Goal: Check status: Check status

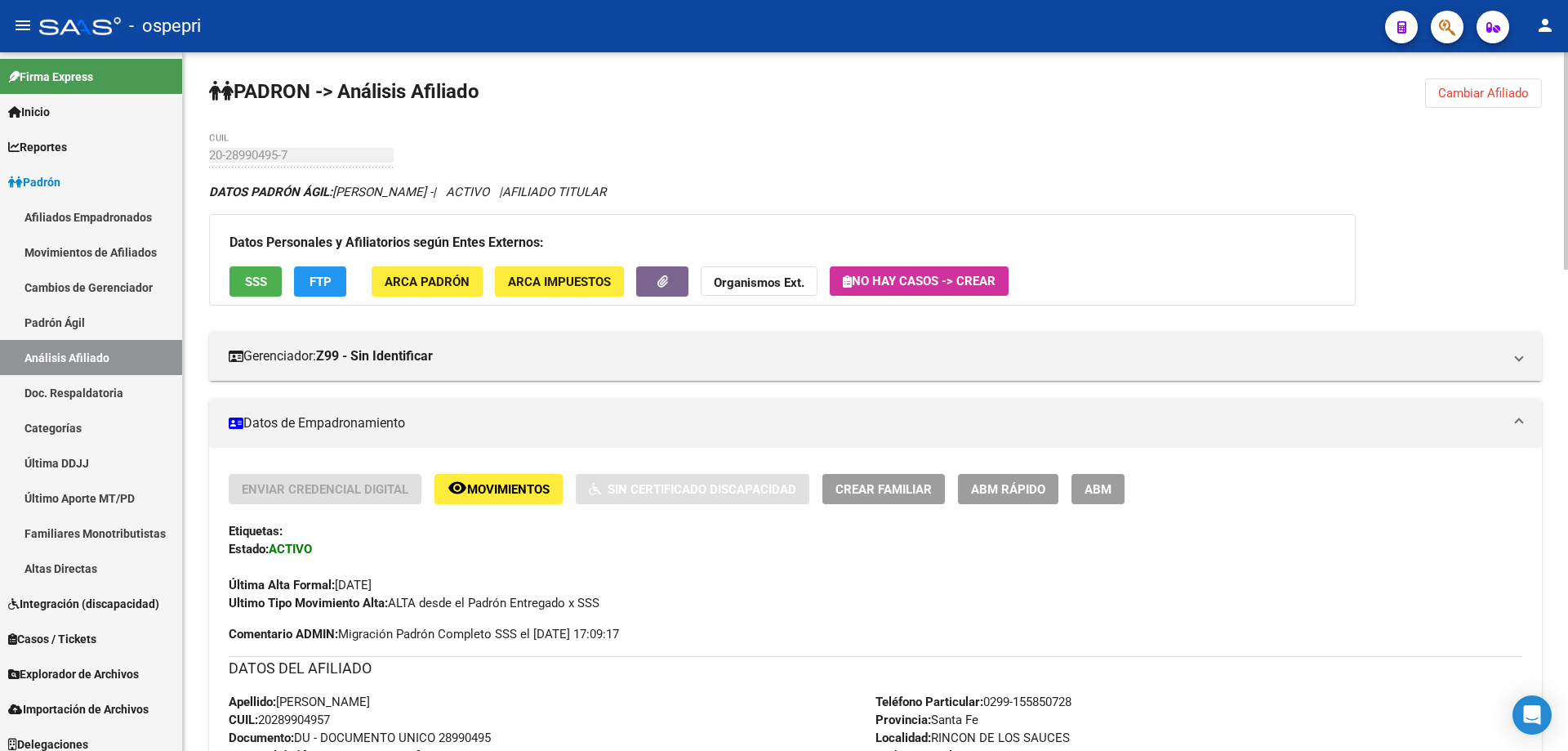
click at [1464, 85] on button "Cambiar Afiliado" at bounding box center [1483, 93] width 117 height 29
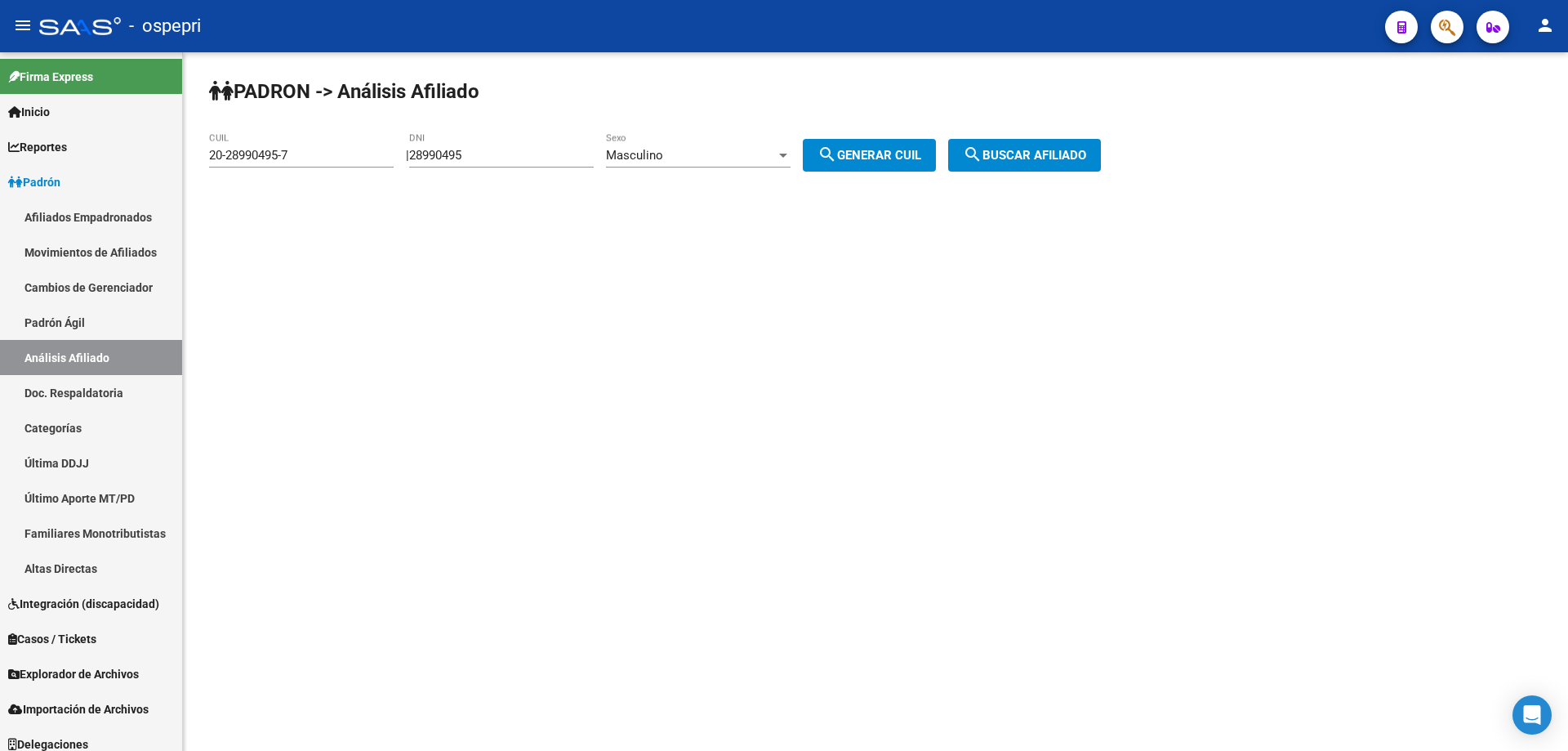
click at [463, 154] on input "28990495" at bounding box center [501, 155] width 185 height 15
paste input "6124871"
type input "26124871"
click at [663, 154] on span "Masculino" at bounding box center [634, 155] width 57 height 15
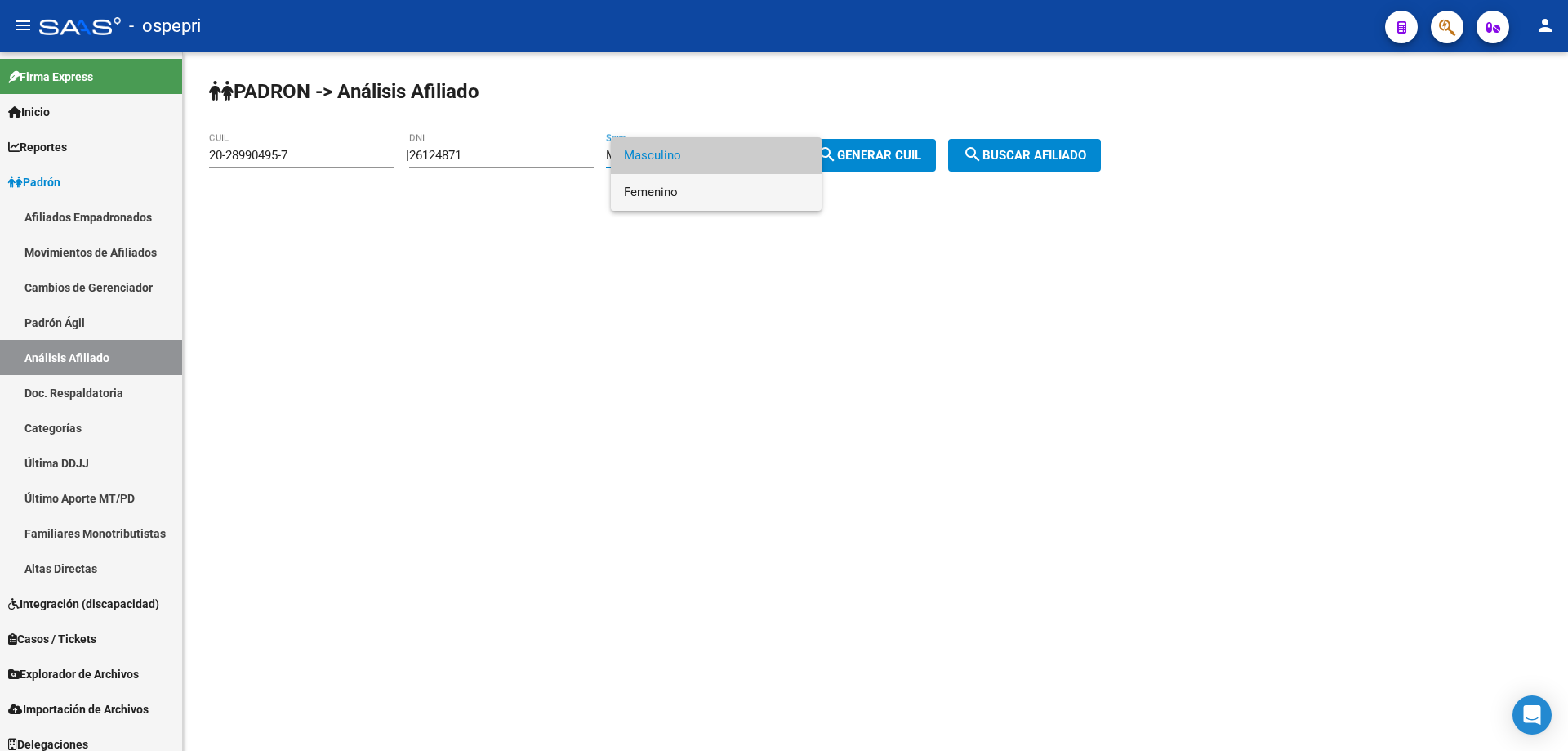
click at [672, 194] on span "Femenino" at bounding box center [716, 191] width 185 height 37
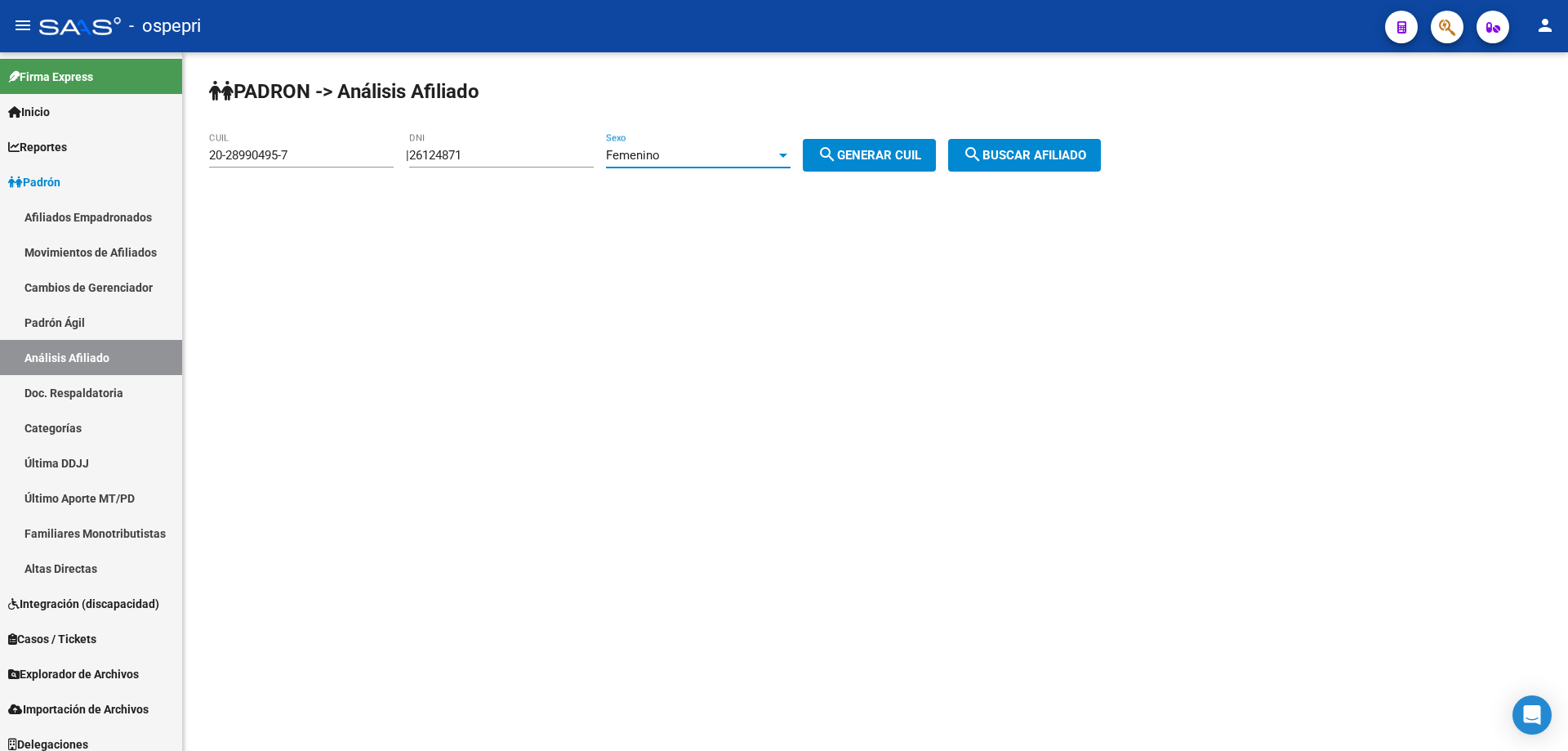
drag, startPoint x: 829, startPoint y: 150, endPoint x: 875, endPoint y: 157, distance: 46.5
click at [835, 150] on button "search Generar CUIL" at bounding box center [869, 155] width 133 height 33
type input "27-26124871-4"
click at [1050, 163] on button "search Buscar afiliado" at bounding box center [1024, 155] width 153 height 33
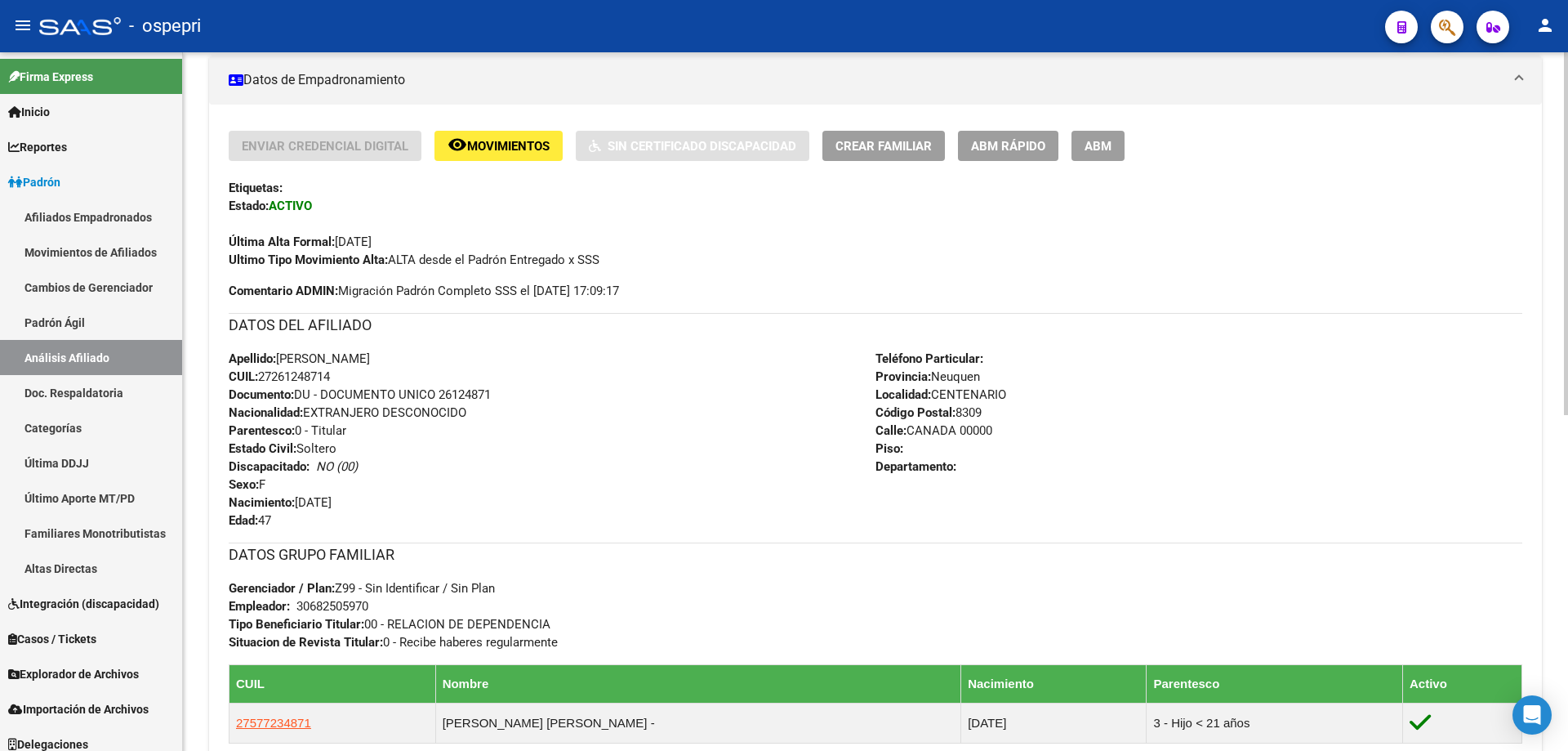
scroll to position [645, 0]
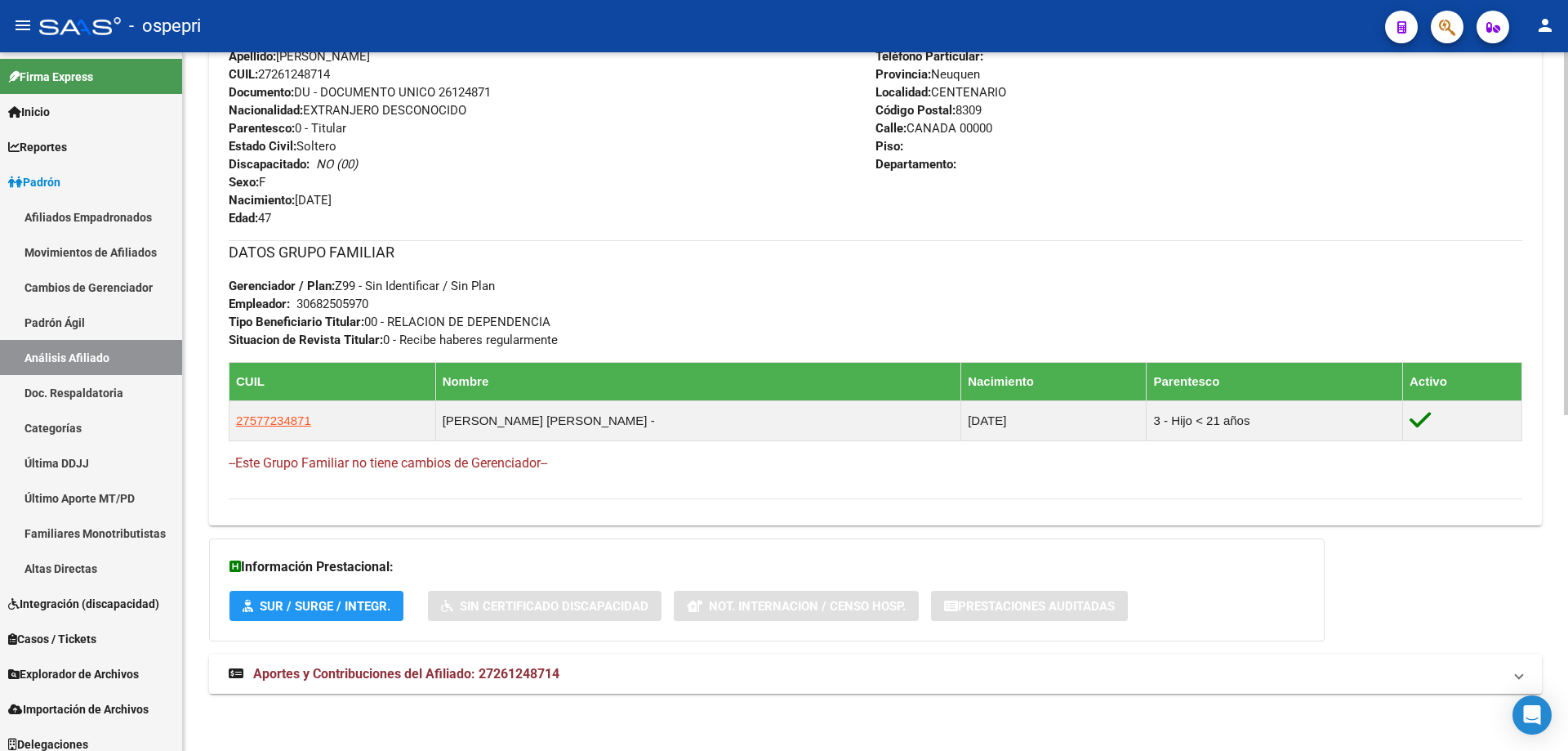
click at [563, 674] on mat-panel-title "Aportes y Contribuciones del Afiliado: 27261248714" at bounding box center [866, 674] width 1275 height 18
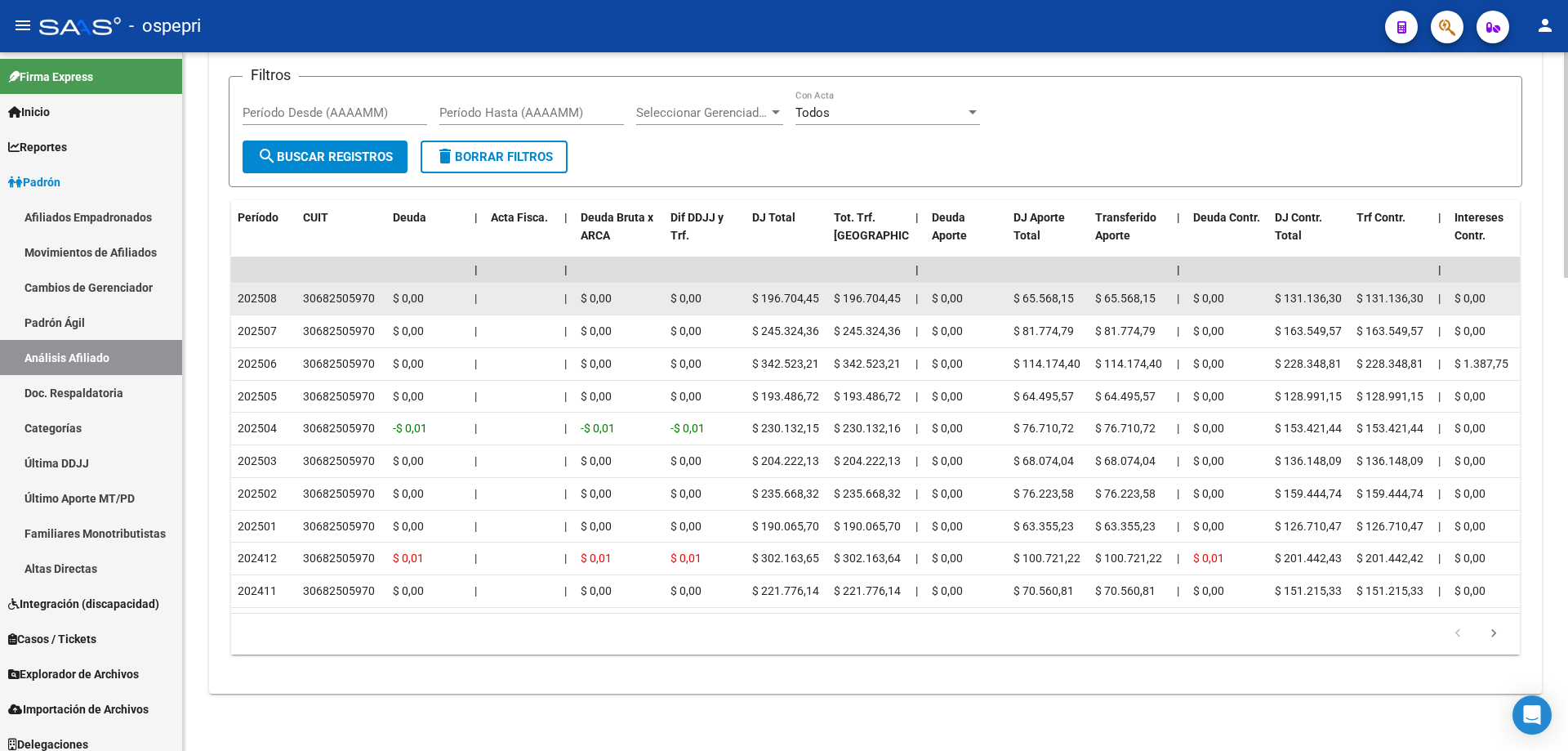
click at [336, 289] on div "30682505970" at bounding box center [339, 298] width 72 height 19
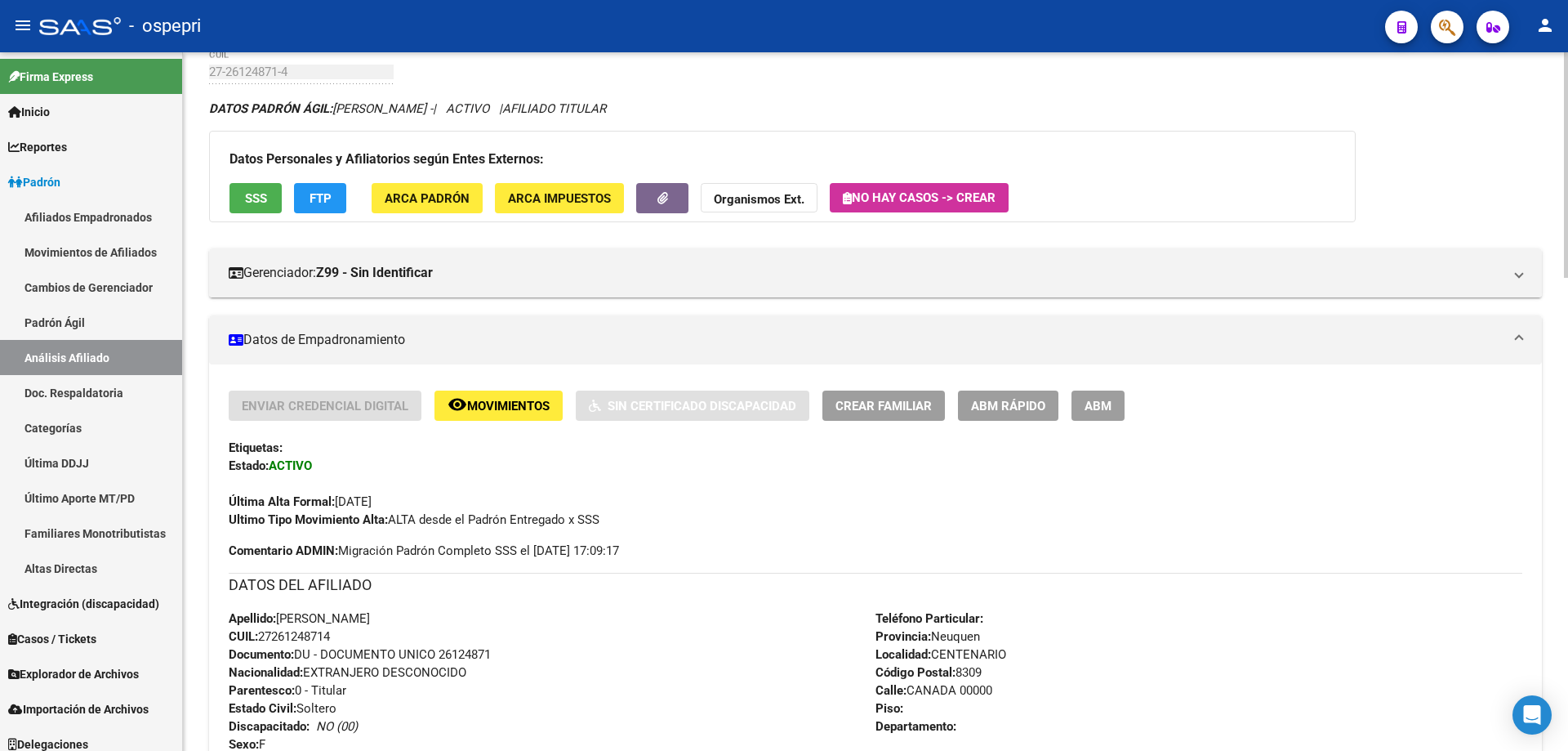
scroll to position [0, 0]
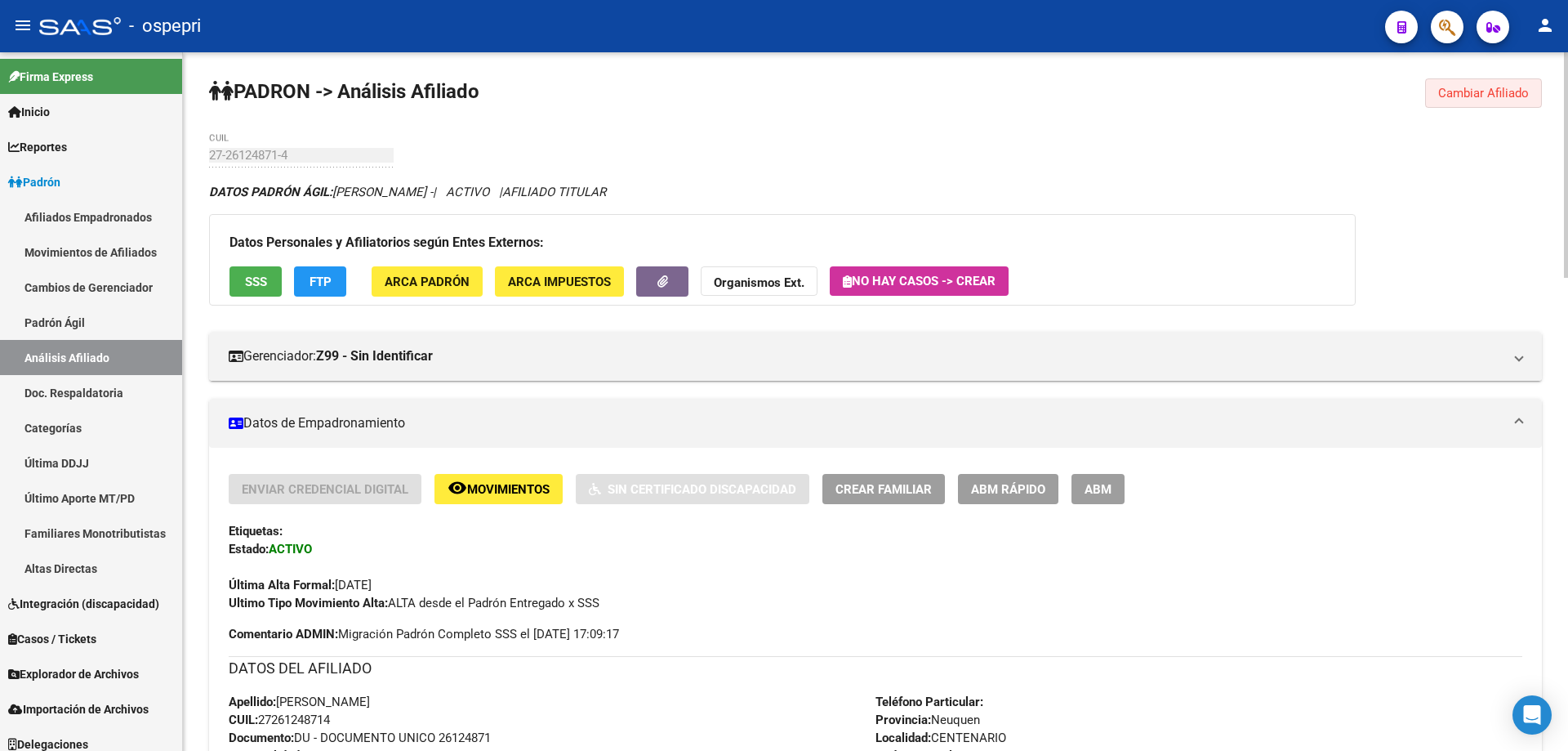
click at [1504, 92] on span "Cambiar Afiliado" at bounding box center [1483, 93] width 91 height 15
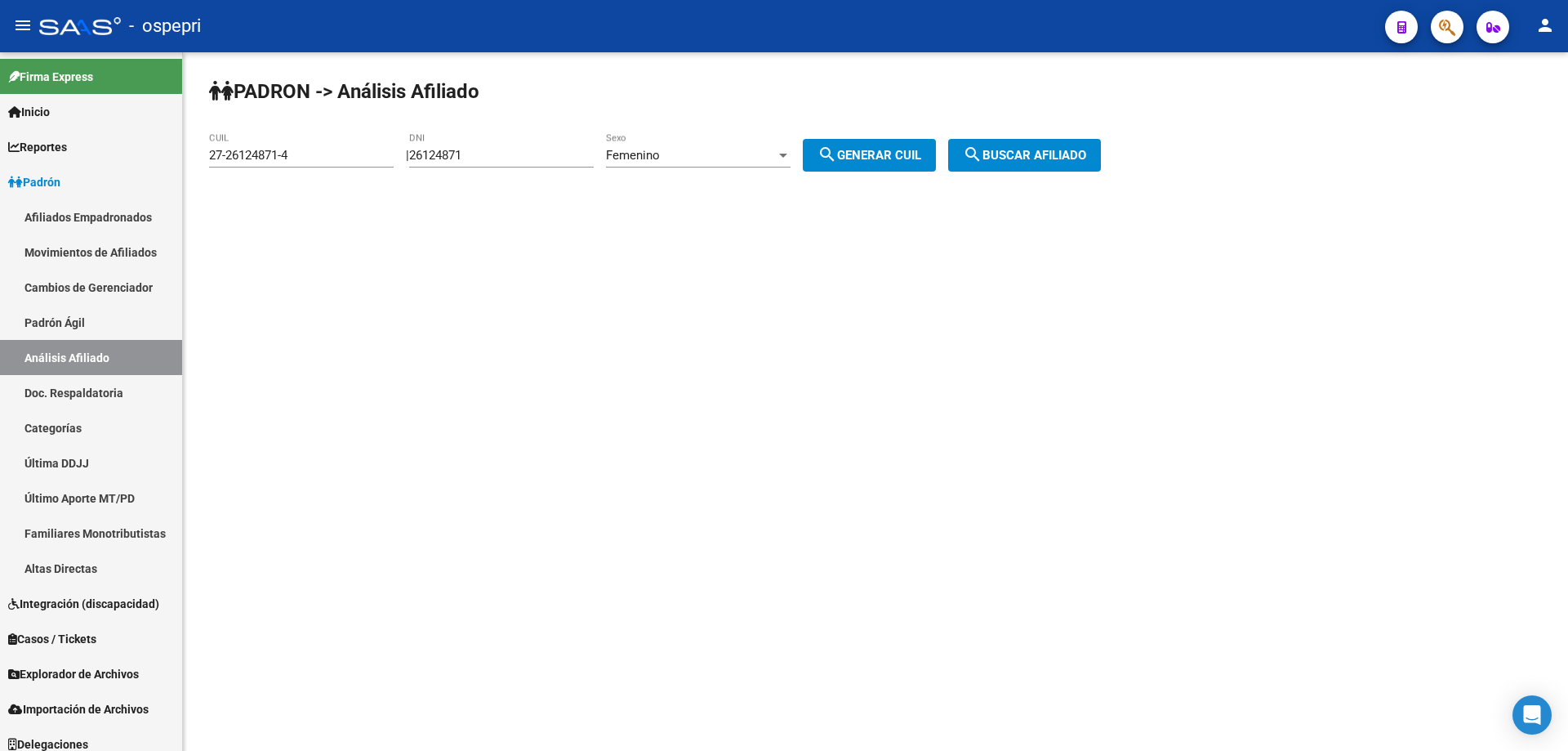
click at [449, 153] on input "26124871" at bounding box center [501, 155] width 185 height 15
paste input "32119820"
type input "32119820"
click at [734, 156] on div "Femenino" at bounding box center [691, 155] width 170 height 15
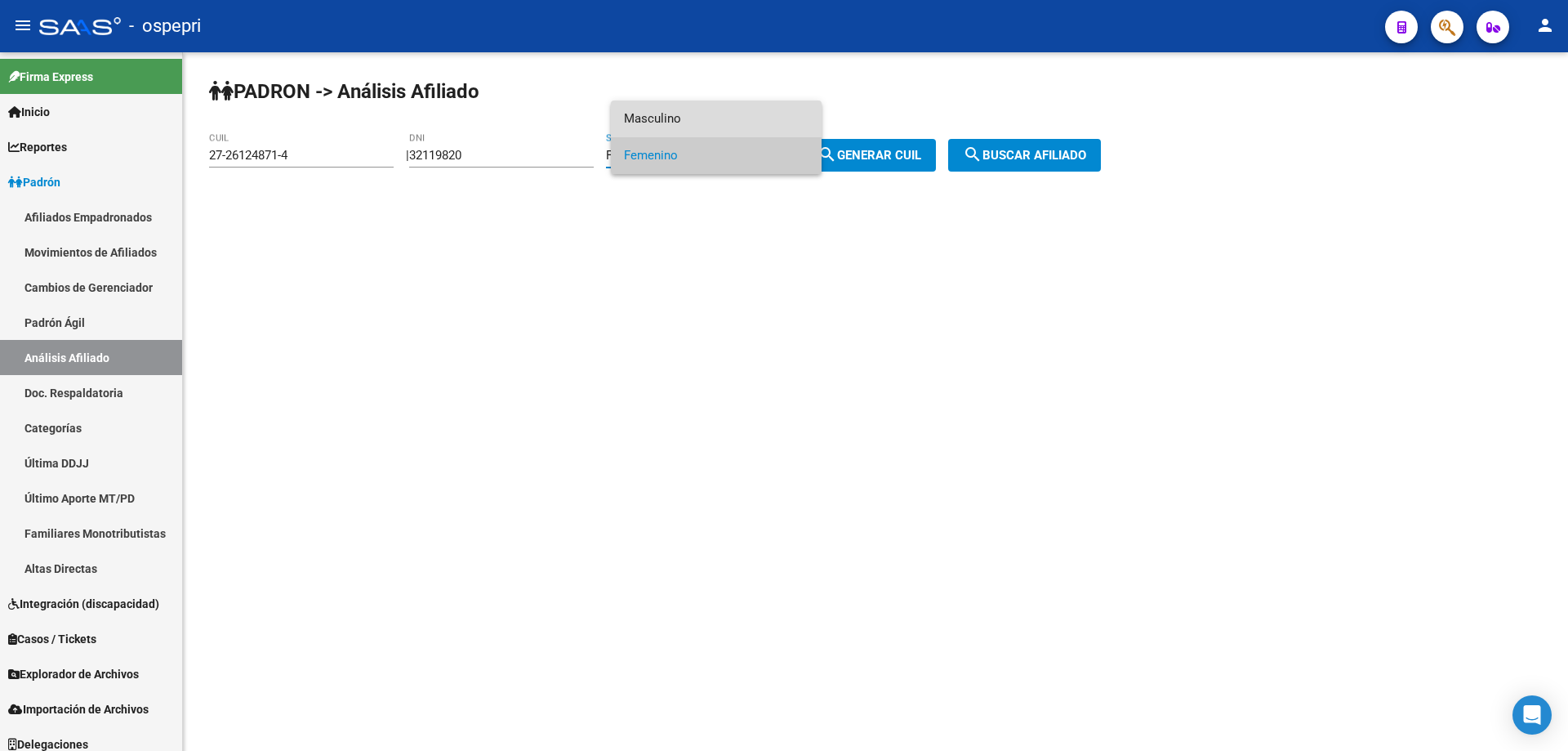
click at [724, 120] on span "Masculino" at bounding box center [716, 119] width 185 height 37
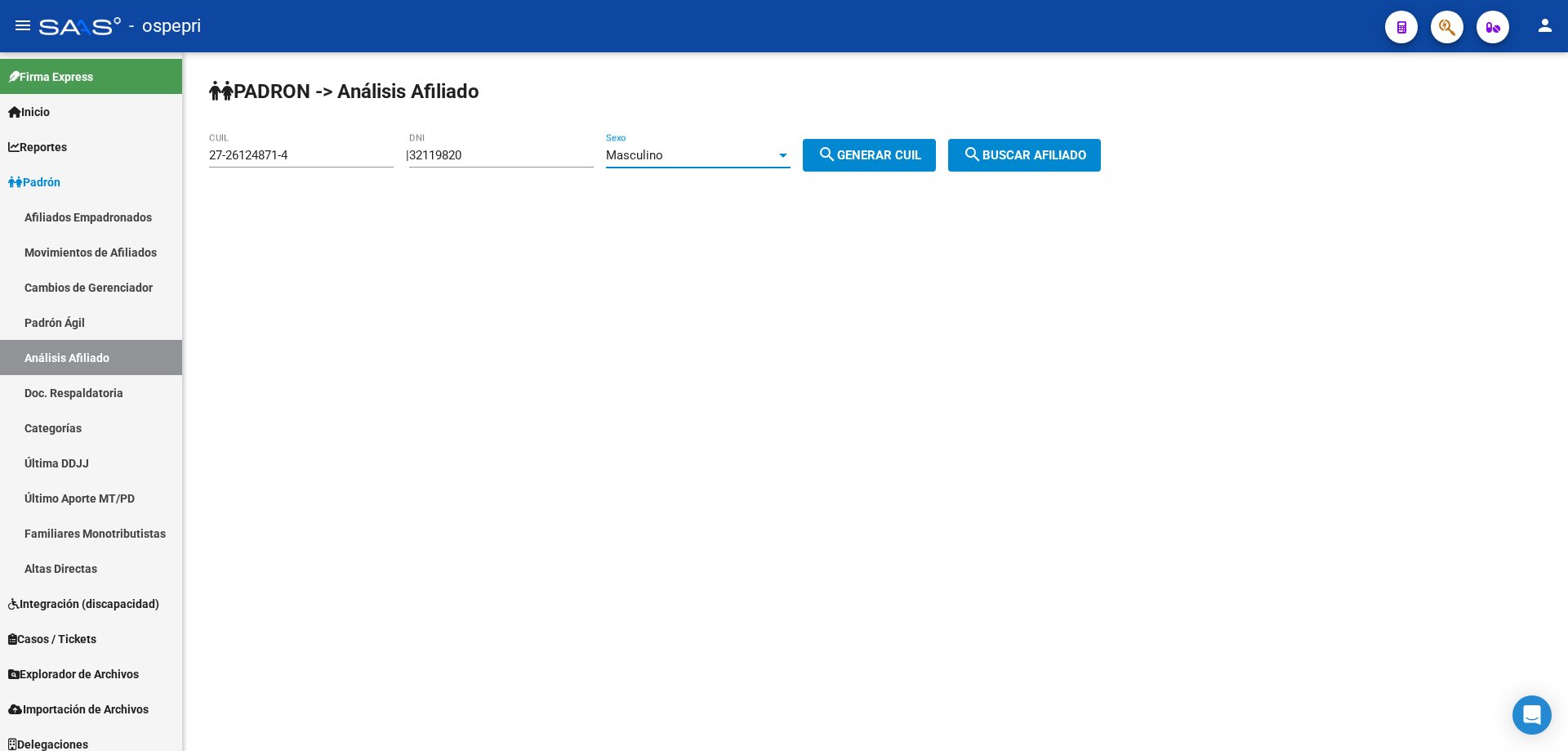
click at [867, 165] on button "search Generar CUIL" at bounding box center [869, 155] width 133 height 33
type input "20-32119820-2"
click at [1022, 155] on span "search Buscar afiliado" at bounding box center [1025, 155] width 124 height 15
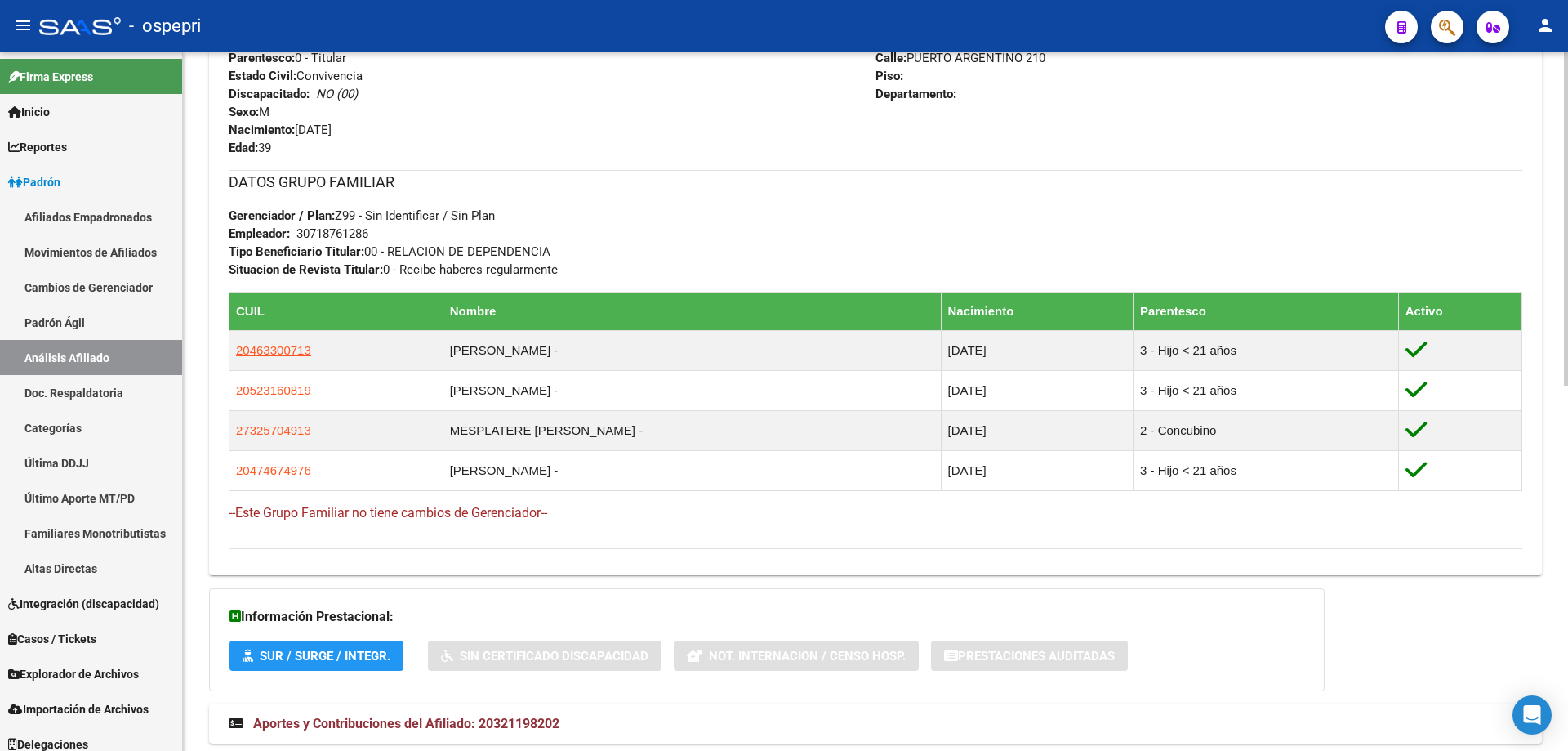
scroll to position [765, 0]
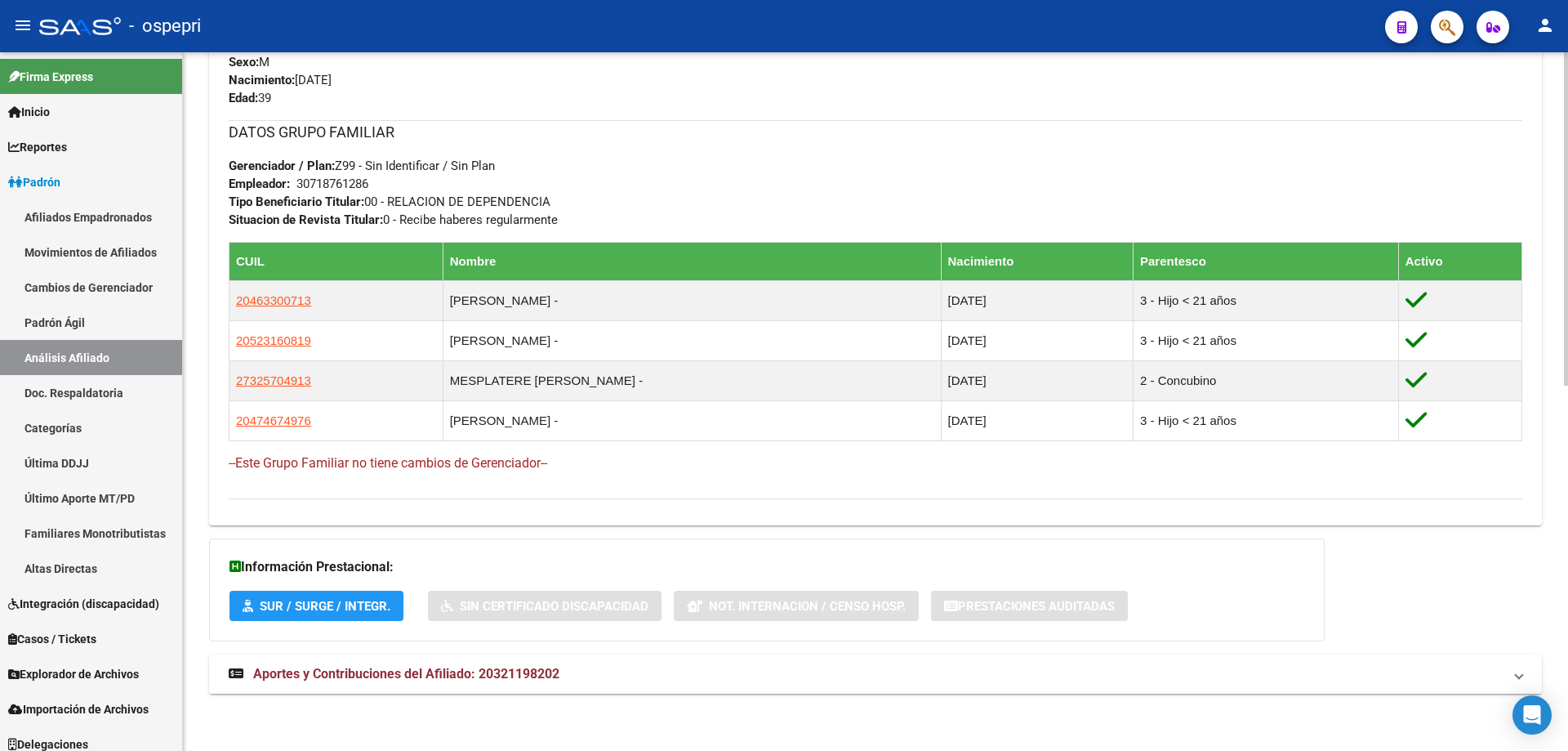
click at [505, 681] on strong "Aportes y Contribuciones del Afiliado: 20321198202" at bounding box center [394, 674] width 331 height 18
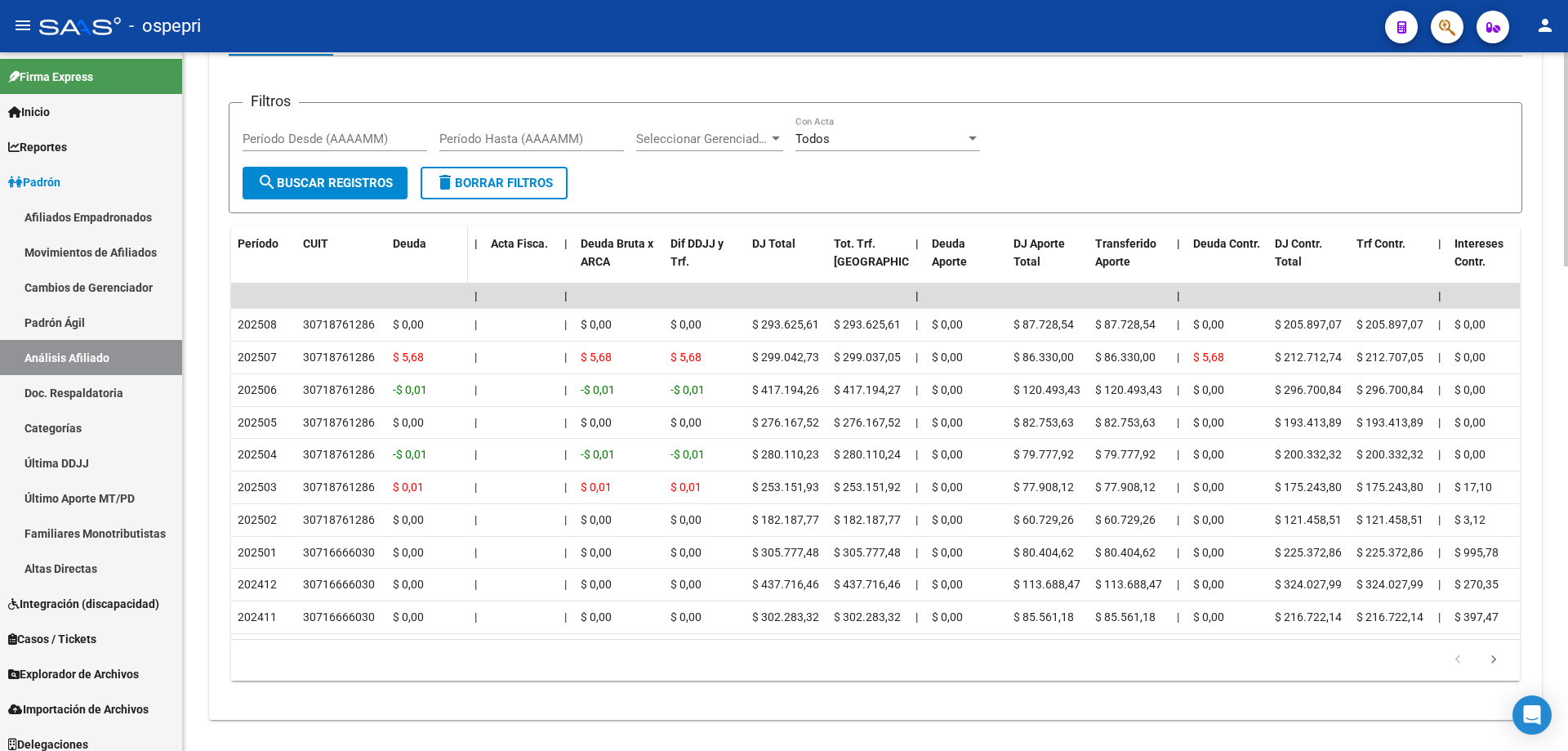
scroll to position [1584, 0]
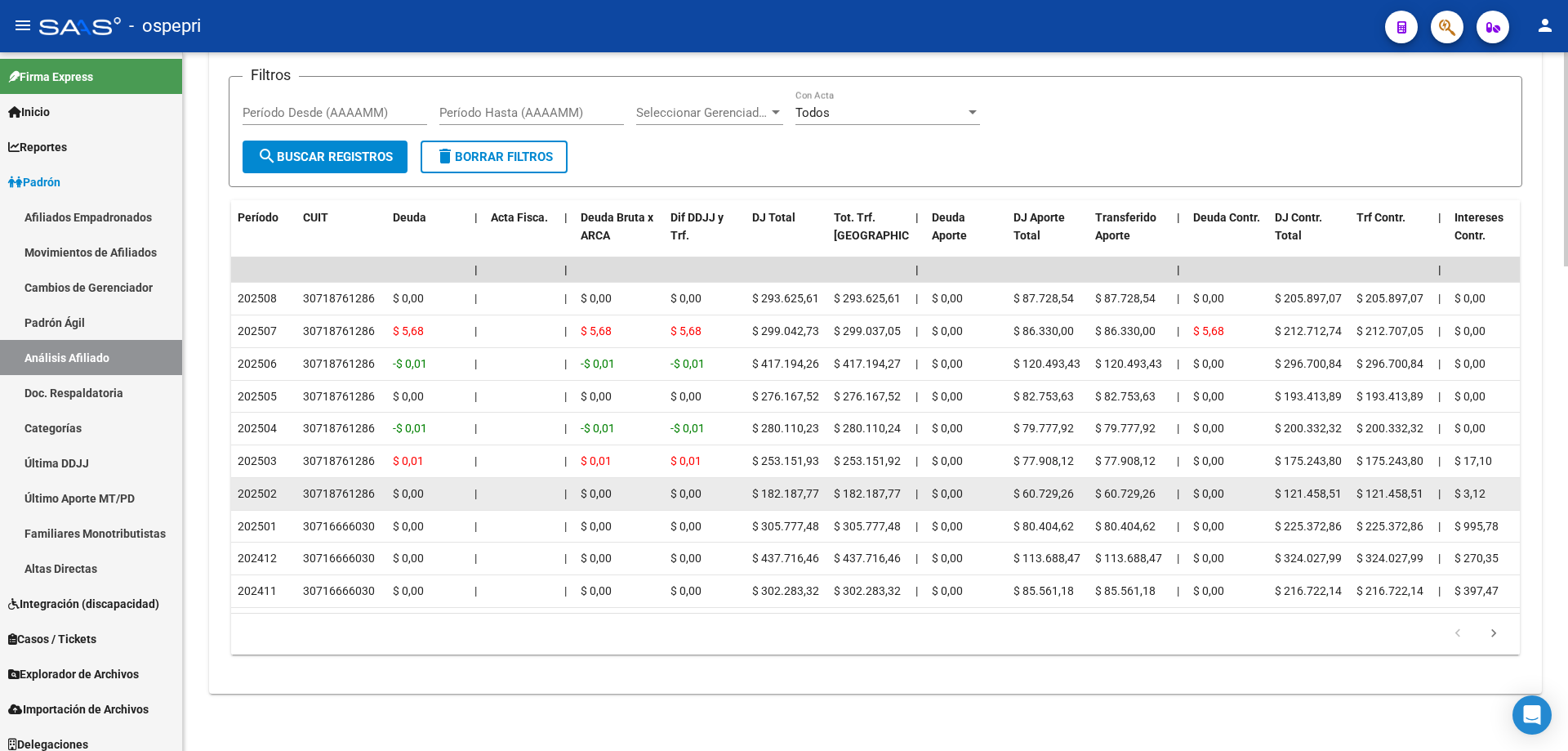
click at [357, 485] on div "30718761286" at bounding box center [339, 494] width 72 height 19
